Goal: Use online tool/utility: Utilize a website feature to perform a specific function

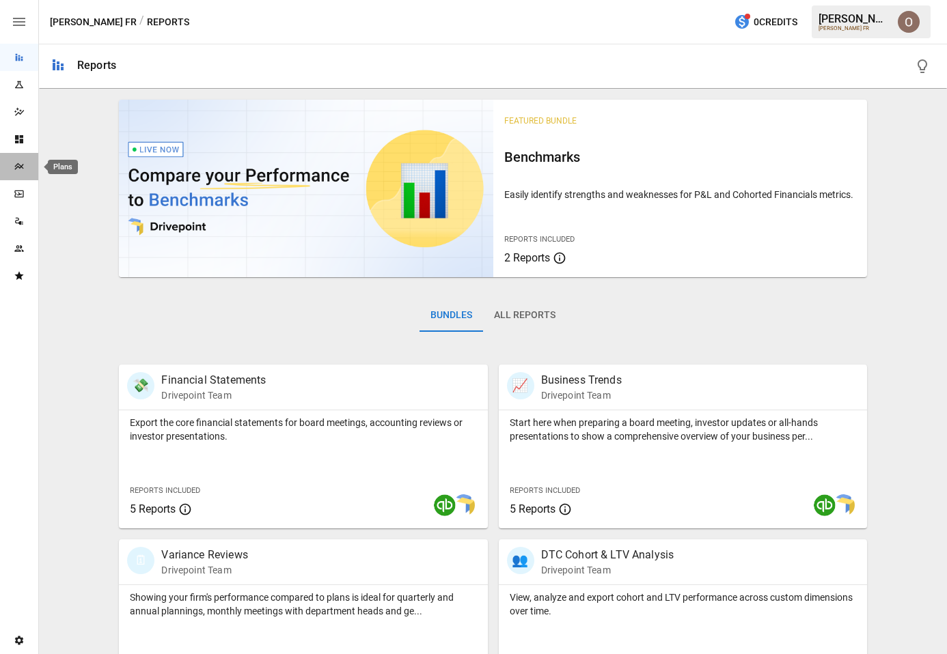
click at [20, 163] on icon "Plans" at bounding box center [19, 166] width 11 height 11
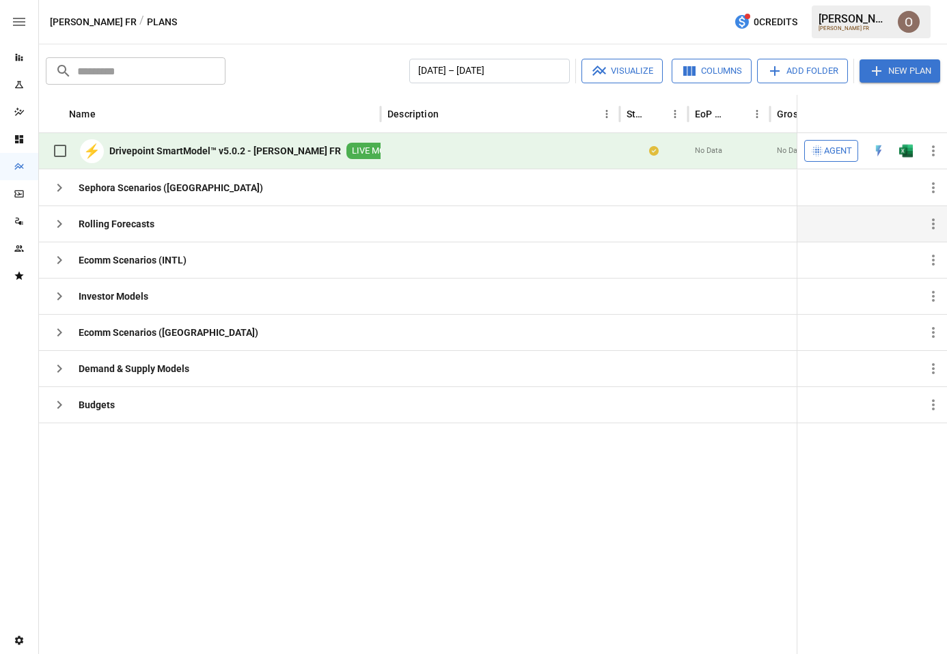
click at [64, 216] on icon "button" at bounding box center [59, 224] width 16 height 16
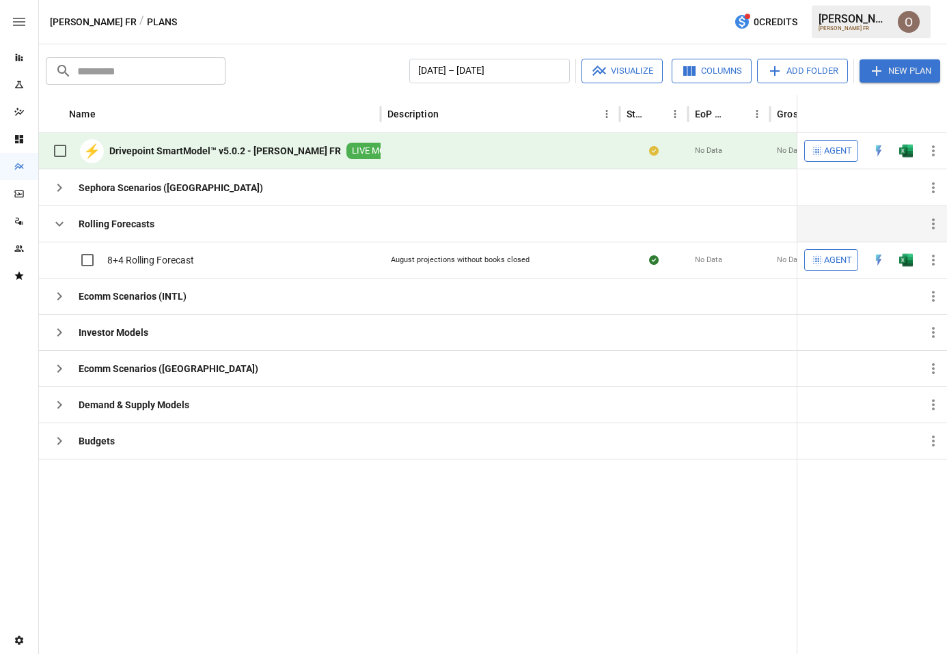
click at [64, 221] on icon "button" at bounding box center [59, 224] width 16 height 16
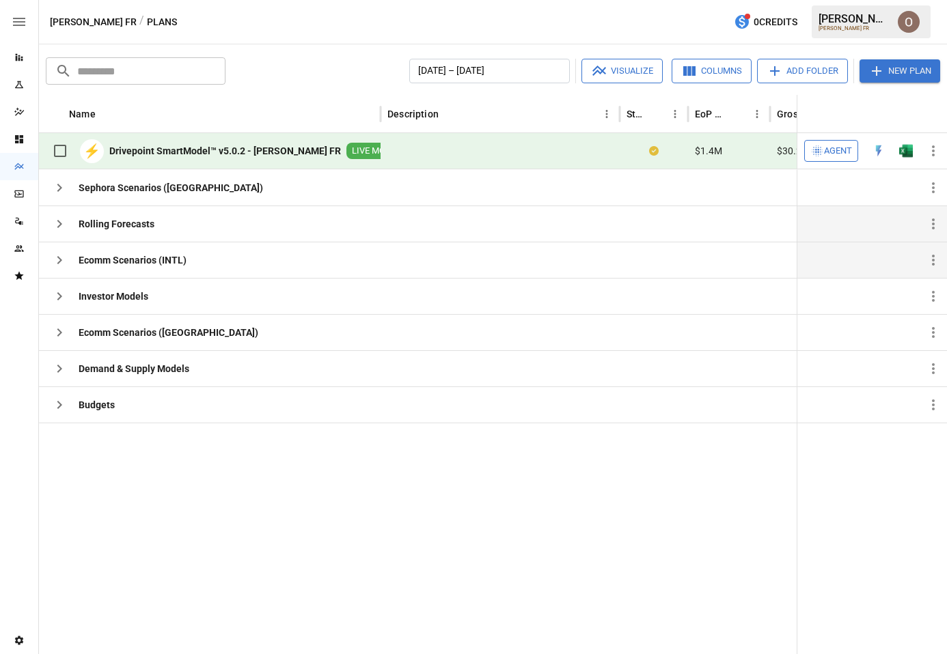
click at [65, 262] on icon "button" at bounding box center [59, 260] width 16 height 16
click at [63, 292] on icon "button" at bounding box center [59, 296] width 16 height 16
click at [57, 333] on icon "button" at bounding box center [59, 332] width 16 height 16
click at [57, 372] on icon "button" at bounding box center [59, 369] width 5 height 8
click at [58, 410] on icon "button" at bounding box center [59, 405] width 16 height 16
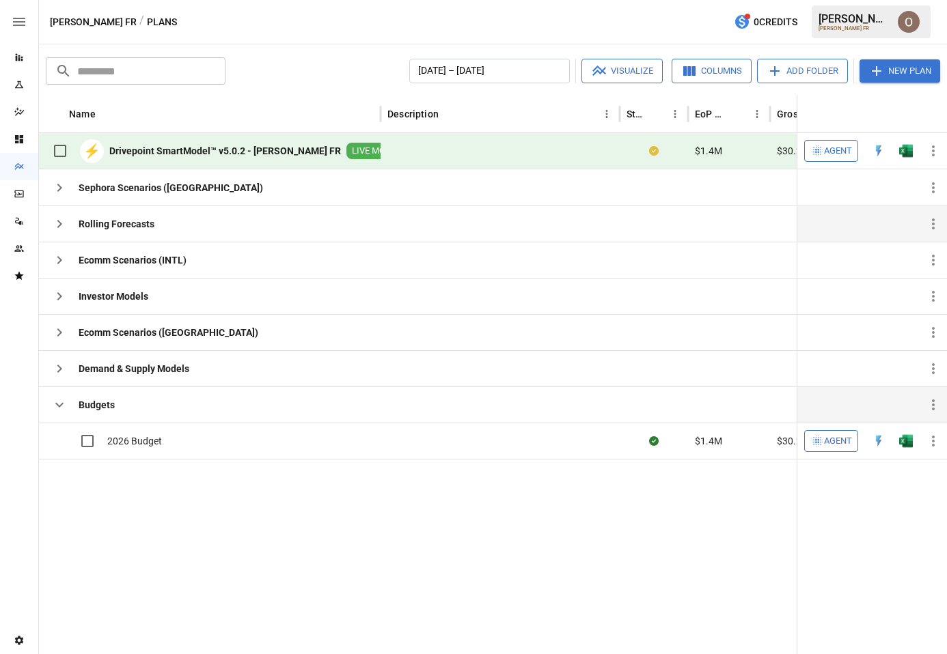
click at [58, 410] on icon "button" at bounding box center [59, 405] width 16 height 16
click at [61, 191] on icon "button" at bounding box center [59, 188] width 16 height 16
click at [52, 403] on icon "button" at bounding box center [59, 405] width 16 height 16
click at [57, 339] on icon "button" at bounding box center [59, 332] width 16 height 16
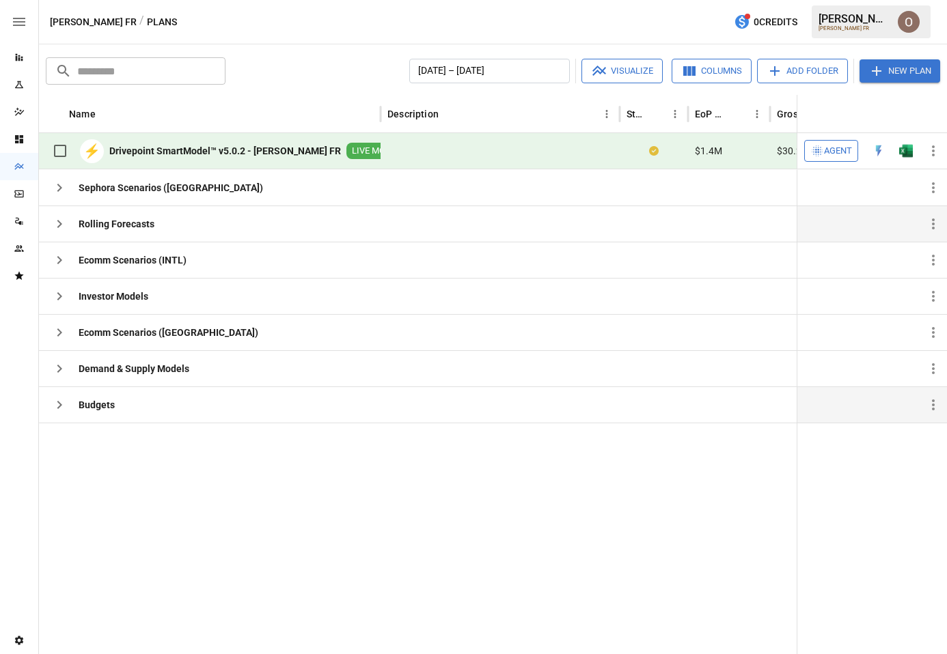
click at [832, 155] on span "Agent" at bounding box center [838, 151] width 28 height 16
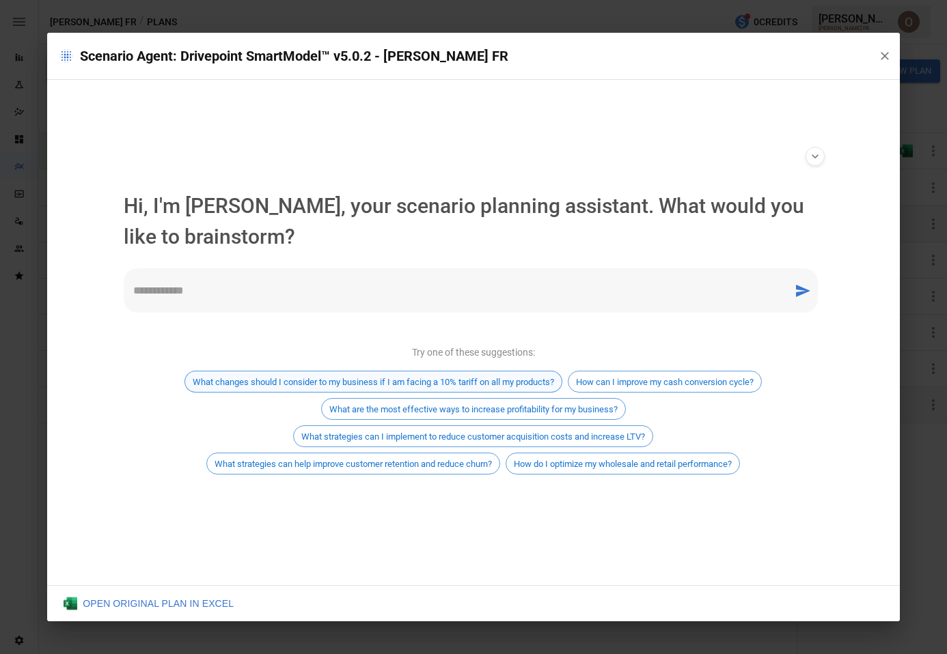
click at [443, 382] on span "What changes should I consider to my business if I am facing a 10% tariff on al…" at bounding box center [373, 382] width 376 height 10
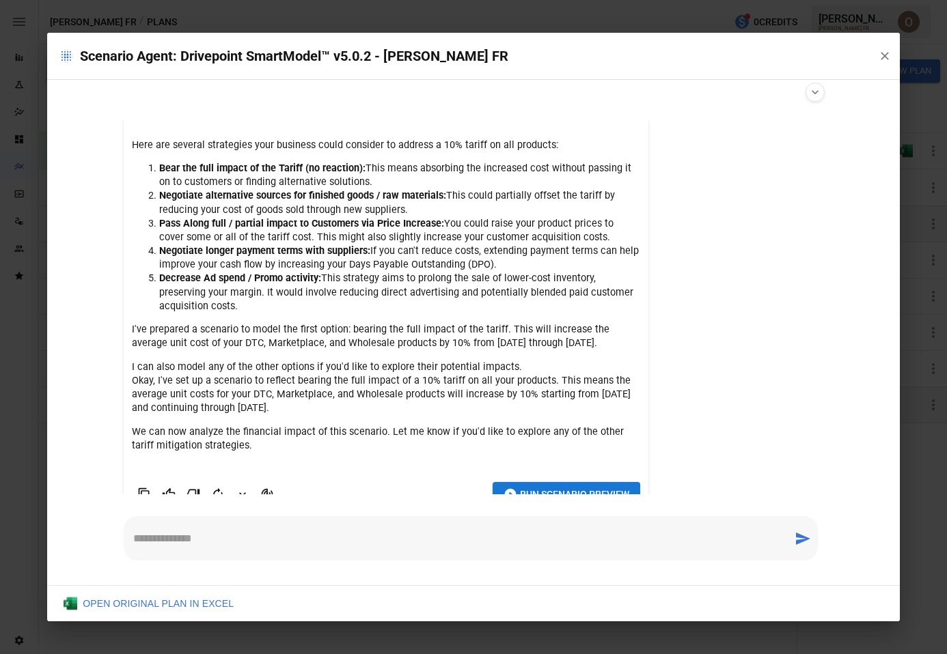
scroll to position [124, 0]
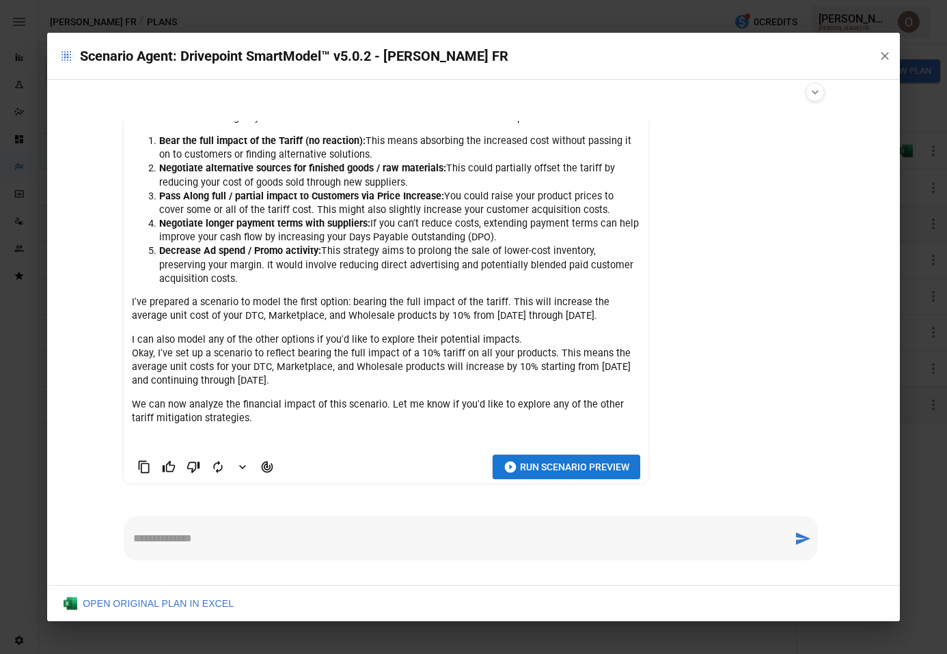
click at [556, 465] on span "Run Scenario Preview" at bounding box center [574, 467] width 109 height 17
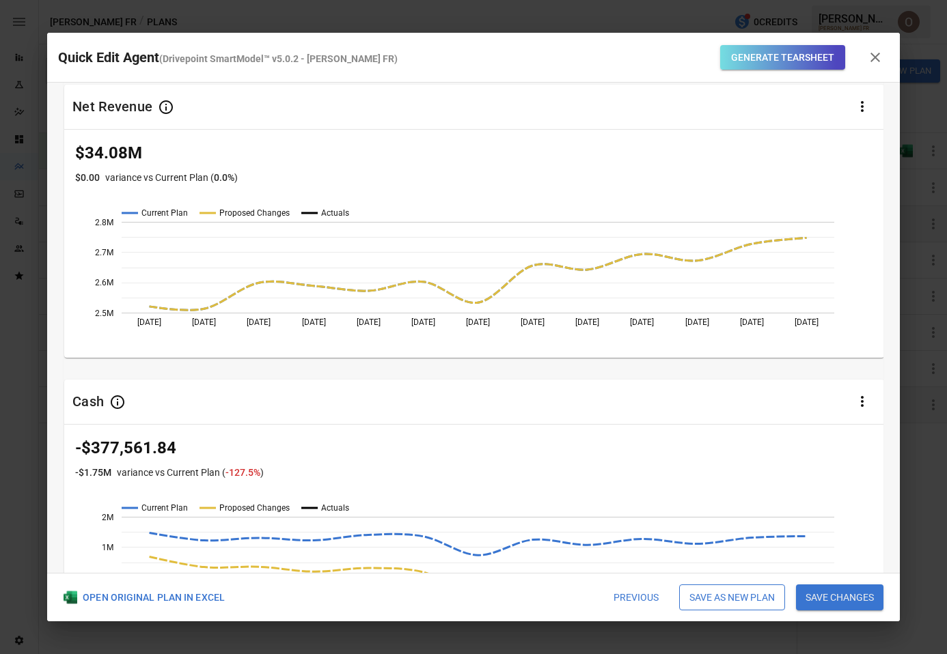
scroll to position [0, 0]
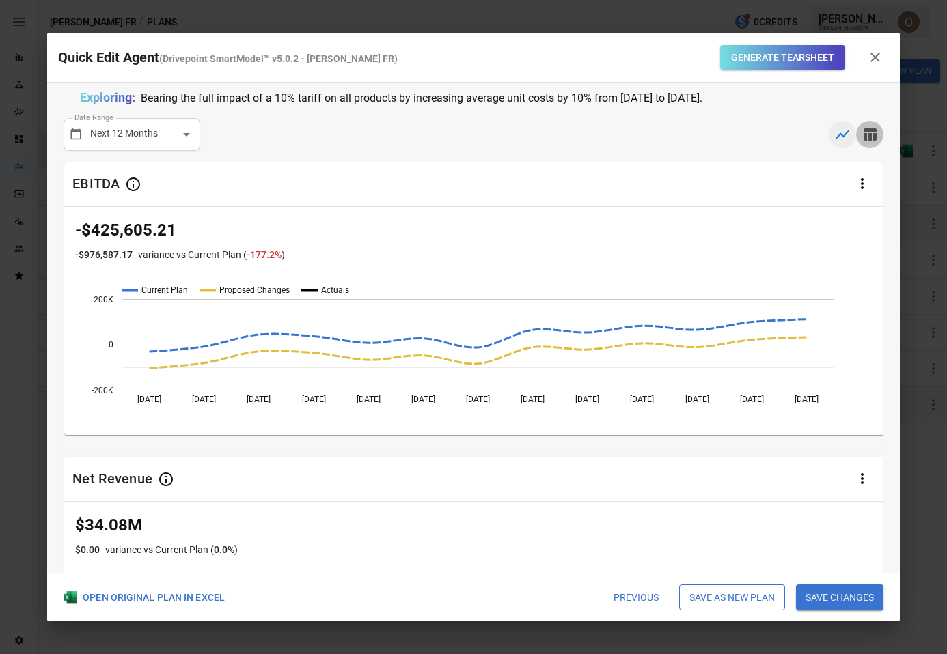
click at [872, 131] on icon "button" at bounding box center [869, 134] width 13 height 12
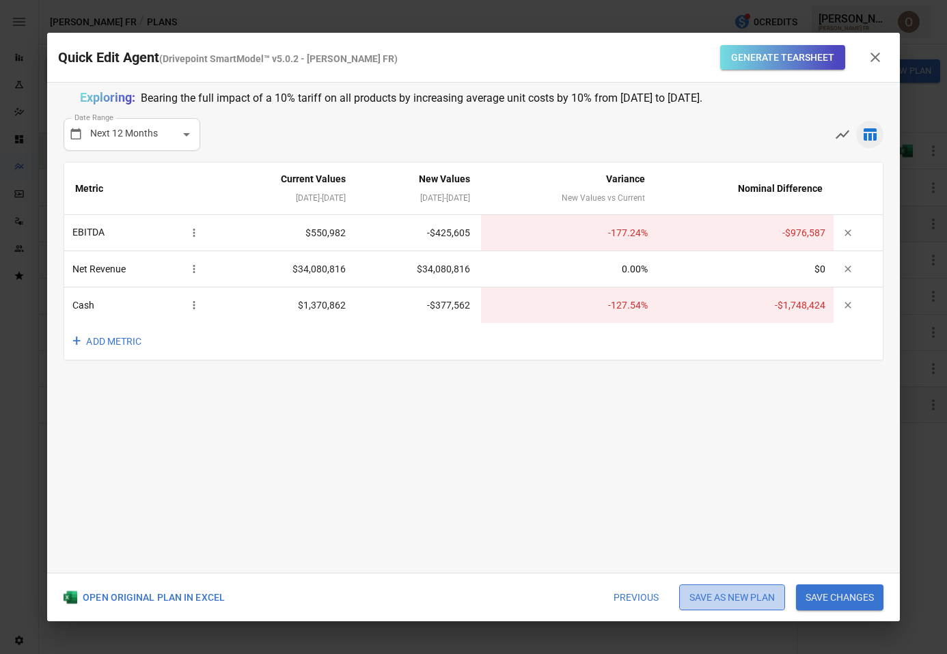
click at [733, 596] on button "Save as new plan" at bounding box center [732, 598] width 106 height 26
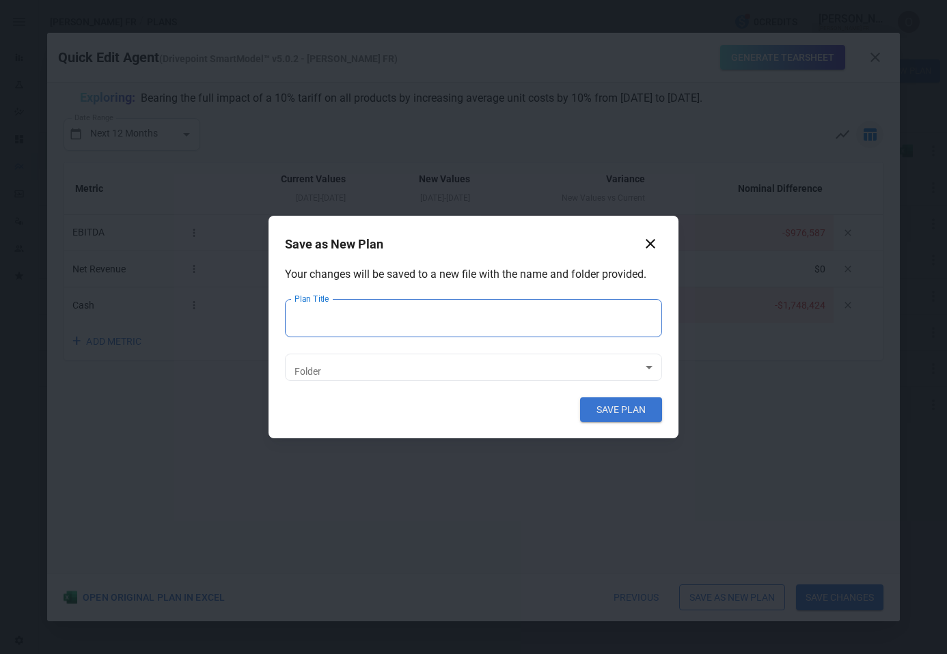
click at [408, 312] on input "Plan Title" at bounding box center [473, 318] width 377 height 38
type input "********"
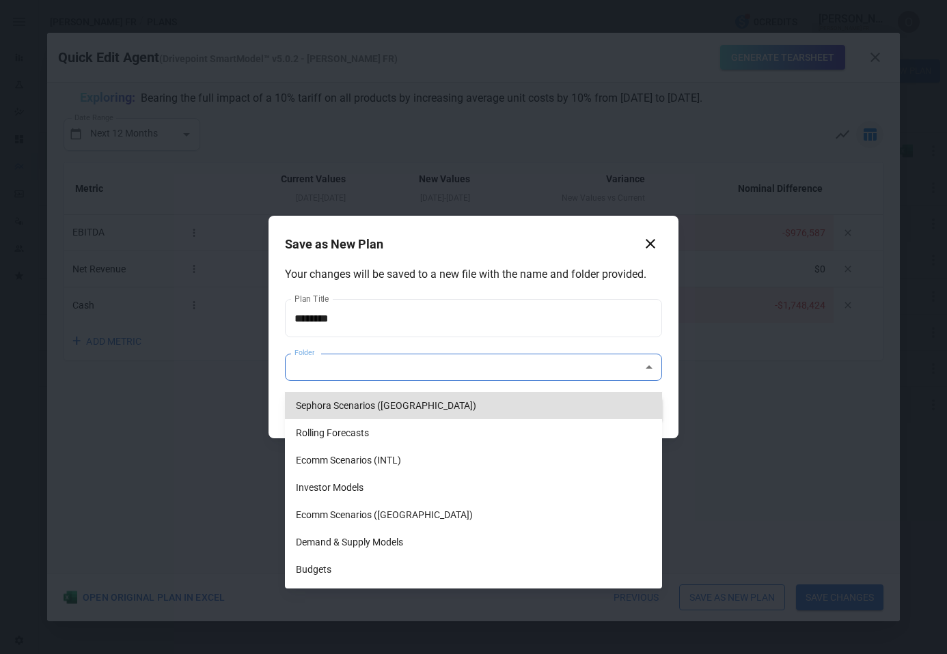
click at [363, 0] on body "**********" at bounding box center [473, 0] width 947 height 0
click at [346, 507] on li "Ecomm Scenarios ([GEOGRAPHIC_DATA])" at bounding box center [473, 514] width 377 height 27
type input "**********"
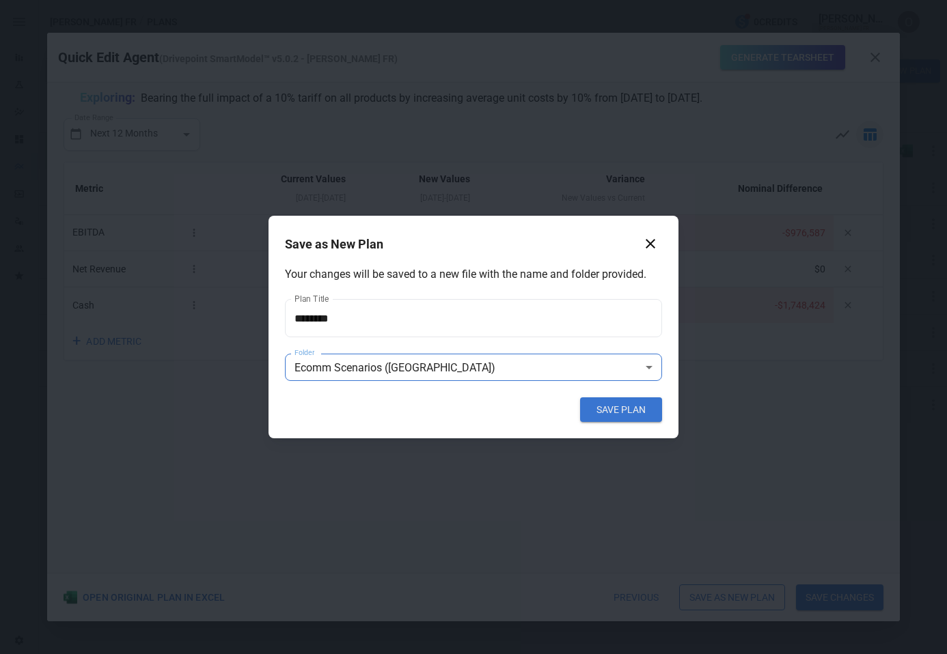
click at [337, 412] on div "SAVE PLAN" at bounding box center [473, 409] width 377 height 25
click at [613, 410] on button "SAVE PLAN" at bounding box center [621, 409] width 82 height 25
click at [650, 242] on icon "button" at bounding box center [650, 244] width 10 height 10
